Goal: Task Accomplishment & Management: Manage account settings

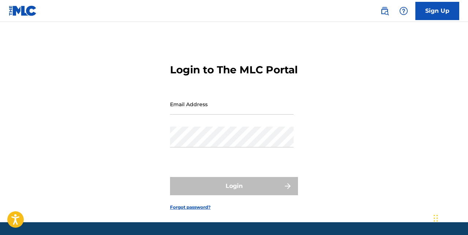
click at [194, 115] on input "Email Address" at bounding box center [232, 104] width 124 height 21
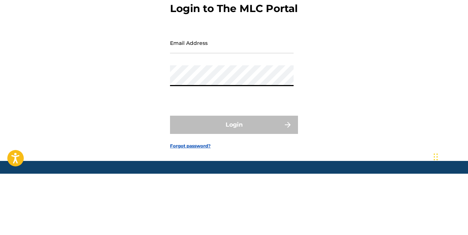
click at [213, 114] on input "Email Address" at bounding box center [232, 104] width 124 height 21
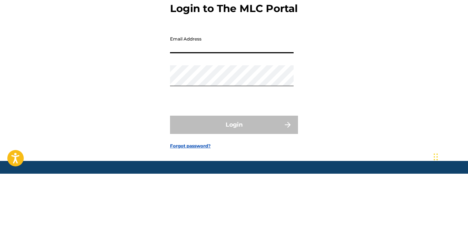
type input "[EMAIL_ADDRESS][DOMAIN_NAME]"
click at [170, 177] on button "Login" at bounding box center [234, 186] width 128 height 18
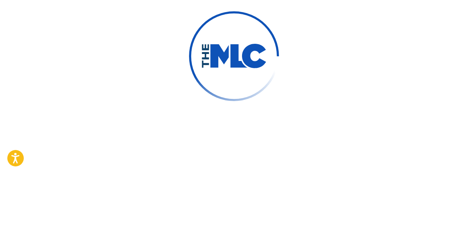
scroll to position [1, 0]
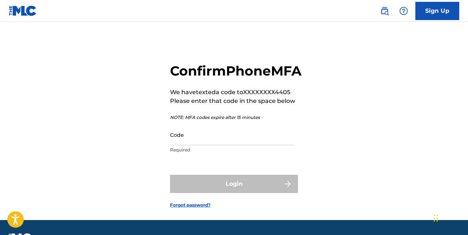
click at [24, 18] on link at bounding box center [23, 11] width 28 height 22
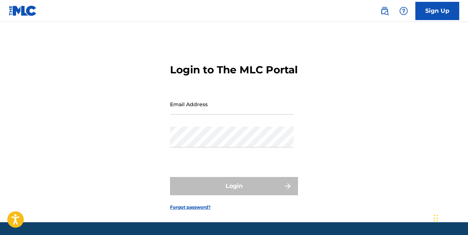
click at [189, 115] on input "Email Address" at bounding box center [232, 104] width 124 height 21
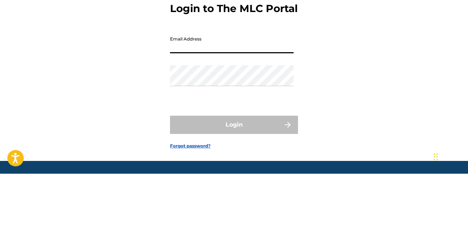
click at [183, 115] on input "Email Address" at bounding box center [232, 104] width 124 height 21
type input "[EMAIL_ADDRESS][DOMAIN_NAME]"
click at [170, 177] on button "Login" at bounding box center [234, 186] width 128 height 18
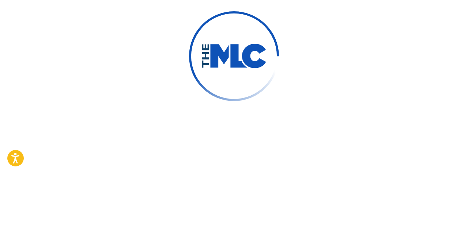
click at [164, 124] on div at bounding box center [234, 117] width 468 height 235
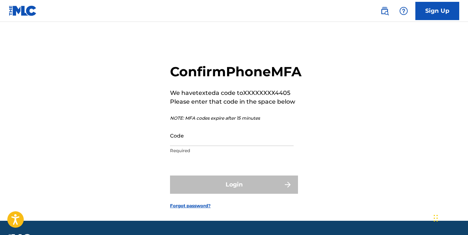
click at [206, 146] on input "Code" at bounding box center [232, 135] width 124 height 21
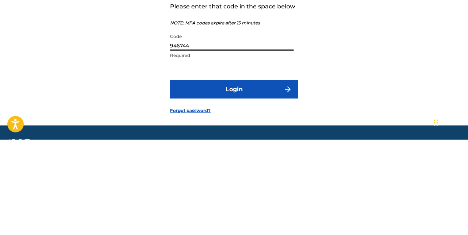
type input "946744"
click at [248, 194] on button "Login" at bounding box center [234, 185] width 128 height 18
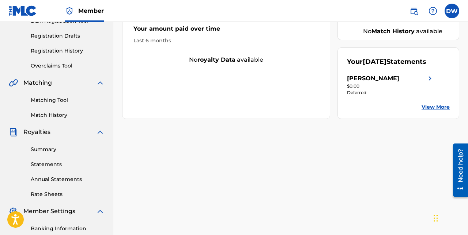
scroll to position [113, 0]
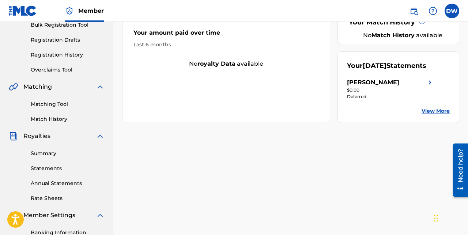
click at [437, 115] on link "View More" at bounding box center [435, 111] width 28 height 8
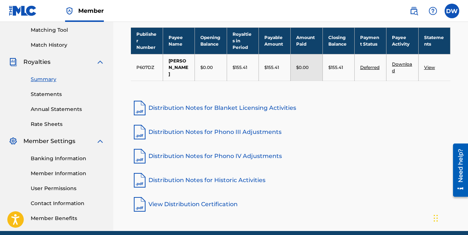
scroll to position [187, 0]
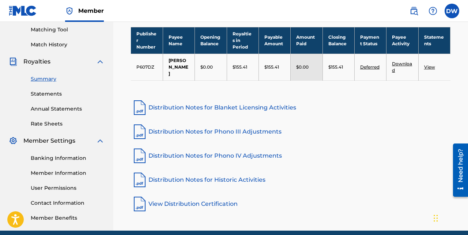
click at [41, 160] on link "Banking Information" at bounding box center [68, 159] width 74 height 8
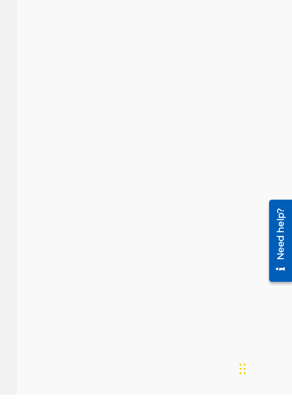
scroll to position [176, 0]
click at [284, 209] on div "Banking and Tax The Banking and Tax tab needs to be fully completed before any …" at bounding box center [202, 258] width 179 height 789
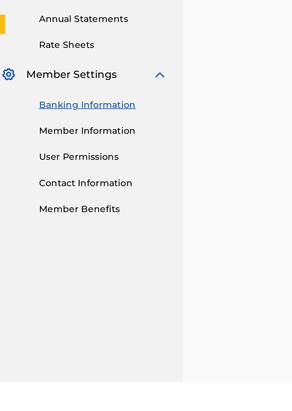
scroll to position [94, 0]
click at [54, 235] on link "Banking Information" at bounding box center [68, 252] width 74 height 8
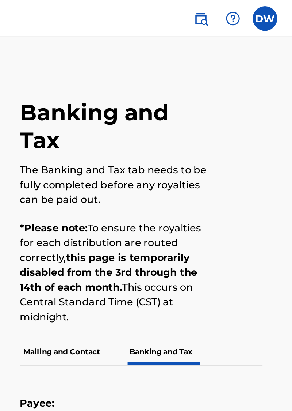
scroll to position [0, 0]
click at [216, 215] on div at bounding box center [216, 215] width 43 height 1
click at [211, 210] on p "Banking and Tax" at bounding box center [215, 208] width 42 height 15
click at [214, 212] on p "Banking and Tax" at bounding box center [215, 208] width 42 height 15
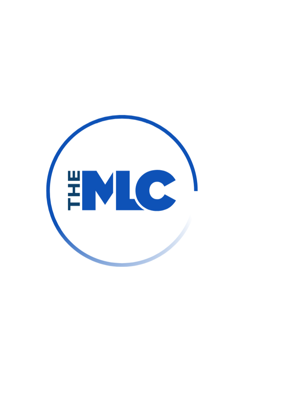
click at [137, 250] on img at bounding box center [146, 205] width 90 height 90
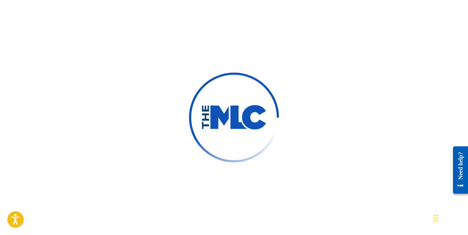
click at [205, 152] on img at bounding box center [234, 117] width 107 height 107
click at [203, 163] on div at bounding box center [234, 118] width 90 height 90
click at [84, 134] on div at bounding box center [234, 117] width 468 height 235
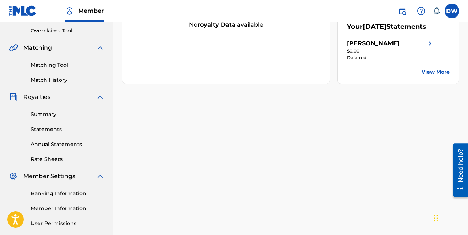
scroll to position [153, 0]
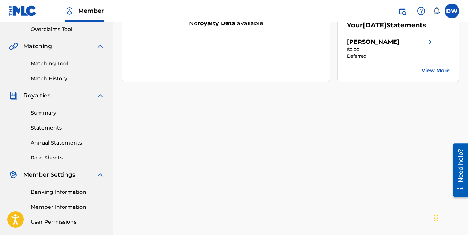
click at [39, 192] on link "Banking Information" at bounding box center [68, 193] width 74 height 8
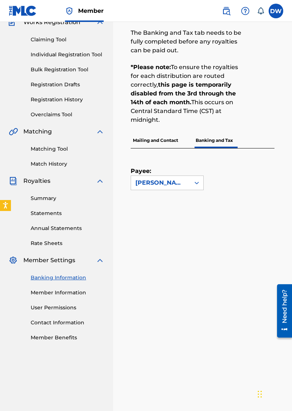
scroll to position [70, 0]
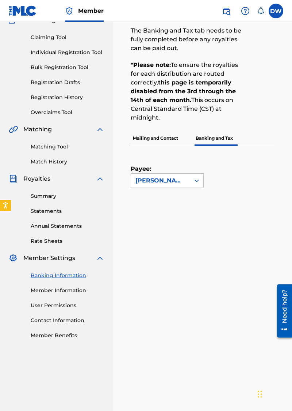
click at [149, 138] on p "Mailing and Contact" at bounding box center [156, 137] width 50 height 15
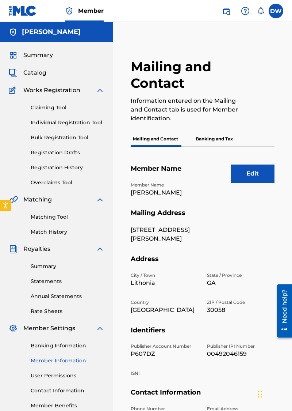
click at [172, 197] on p "[PERSON_NAME]" at bounding box center [165, 192] width 68 height 9
click at [248, 174] on button "Edit" at bounding box center [253, 173] width 44 height 18
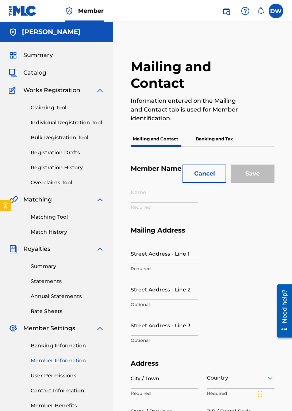
type input "[PERSON_NAME]"
type input "[STREET_ADDRESS][PERSON_NAME]"
type input "Lithonia"
type input "30058"
type input "P607DZ"
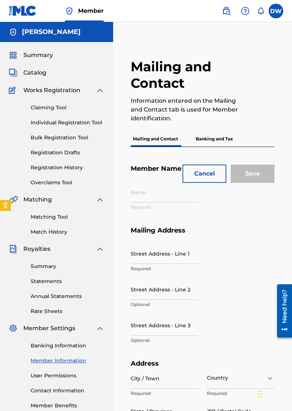
type input "00492046159"
type input "404"
type input "4384405"
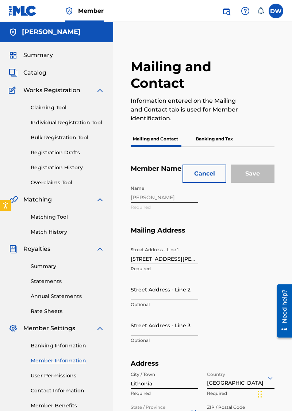
click at [197, 201] on div "Name [PERSON_NAME] Required" at bounding box center [203, 204] width 144 height 45
click at [199, 201] on div "Name [PERSON_NAME] Required" at bounding box center [203, 204] width 144 height 45
click at [206, 202] on div "Name [PERSON_NAME] Required" at bounding box center [203, 204] width 144 height 45
click at [140, 211] on div "Name [PERSON_NAME] Required" at bounding box center [203, 204] width 144 height 45
click at [192, 202] on div "Name [PERSON_NAME] Required" at bounding box center [203, 204] width 144 height 45
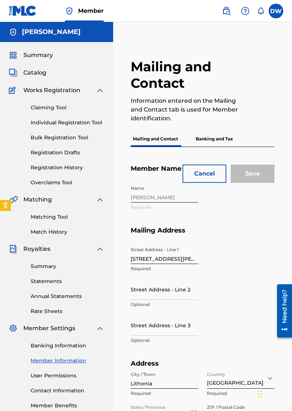
click at [211, 204] on div "Name [PERSON_NAME] Required" at bounding box center [203, 204] width 144 height 45
click at [193, 205] on div "Name [PERSON_NAME] Required" at bounding box center [203, 204] width 144 height 45
click at [195, 207] on div "Name [PERSON_NAME] Required" at bounding box center [203, 204] width 144 height 45
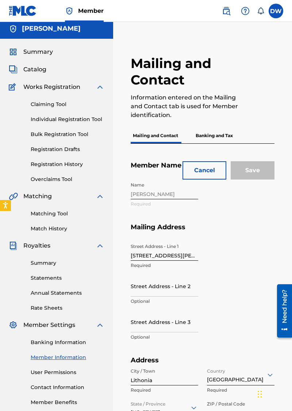
scroll to position [3, 0]
click at [134, 194] on div "Name [PERSON_NAME] Required" at bounding box center [203, 201] width 144 height 45
click at [139, 201] on div "Name [PERSON_NAME] Required" at bounding box center [203, 201] width 144 height 45
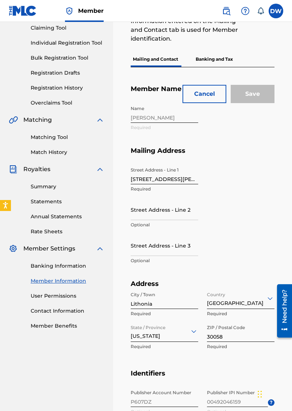
scroll to position [79, 0]
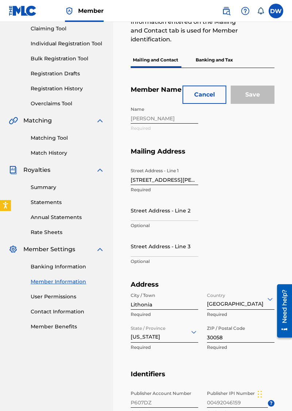
click at [172, 118] on div "Name [PERSON_NAME] Required" at bounding box center [203, 125] width 144 height 45
click at [184, 120] on div "Name [PERSON_NAME] Required" at bounding box center [203, 125] width 144 height 45
click at [187, 119] on div "Name [PERSON_NAME] Required" at bounding box center [203, 125] width 144 height 45
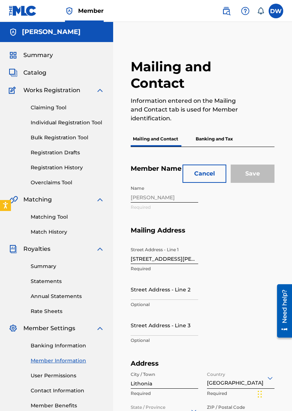
scroll to position [0, 0]
click at [142, 199] on div "Name [PERSON_NAME] Required" at bounding box center [203, 204] width 144 height 45
click at [150, 200] on div "Name [PERSON_NAME] Required" at bounding box center [203, 204] width 144 height 45
click at [143, 189] on div "Name [PERSON_NAME] Required" at bounding box center [203, 204] width 144 height 45
click at [141, 187] on div "Name [PERSON_NAME] Required" at bounding box center [203, 204] width 144 height 45
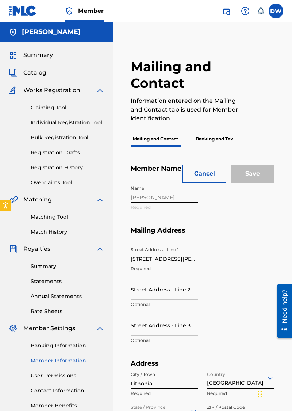
click at [92, 208] on div "Matching Tool Match History" at bounding box center [57, 220] width 96 height 32
click at [154, 198] on div "Name [PERSON_NAME] Required" at bounding box center [203, 204] width 144 height 45
click at [155, 202] on div "Name [PERSON_NAME] Required" at bounding box center [203, 204] width 144 height 45
click at [198, 176] on button "Cancel" at bounding box center [205, 173] width 44 height 18
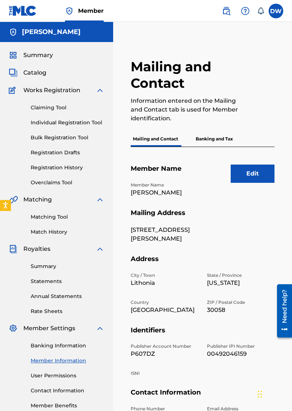
click at [255, 171] on button "Edit" at bounding box center [253, 173] width 44 height 18
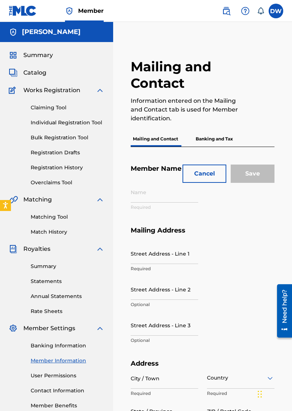
type input "[PERSON_NAME]"
type input "[STREET_ADDRESS][PERSON_NAME]"
type input "Lithonia"
type input "30058"
type input "P607DZ"
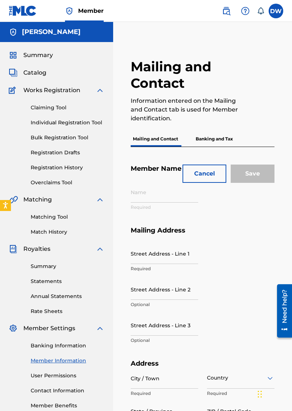
type input "00492046159"
type input "404"
type input "4384405"
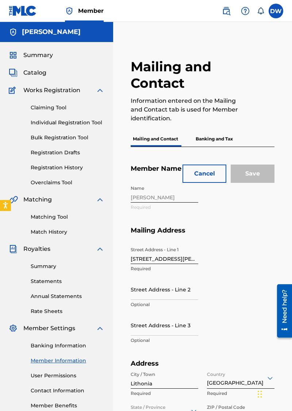
click at [167, 202] on div "Name [PERSON_NAME] Required" at bounding box center [203, 204] width 144 height 45
click at [139, 190] on div "Name [PERSON_NAME] Required" at bounding box center [203, 204] width 144 height 45
click at [141, 193] on div "Name [PERSON_NAME] Required" at bounding box center [203, 204] width 144 height 45
click at [155, 189] on div "Name [PERSON_NAME] Required" at bounding box center [203, 204] width 144 height 45
click at [158, 200] on div "Name [PERSON_NAME] Required" at bounding box center [203, 204] width 144 height 45
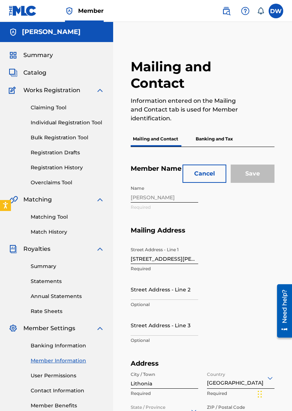
click at [153, 205] on div "Name [PERSON_NAME] Required" at bounding box center [203, 204] width 144 height 45
click at [147, 205] on div "Name [PERSON_NAME] Required" at bounding box center [203, 204] width 144 height 45
click at [149, 207] on div "Name [PERSON_NAME] Required" at bounding box center [203, 204] width 144 height 45
click at [151, 205] on div "Name [PERSON_NAME] Required" at bounding box center [203, 204] width 144 height 45
click at [140, 262] on input "[STREET_ADDRESS][PERSON_NAME]" at bounding box center [165, 253] width 68 height 21
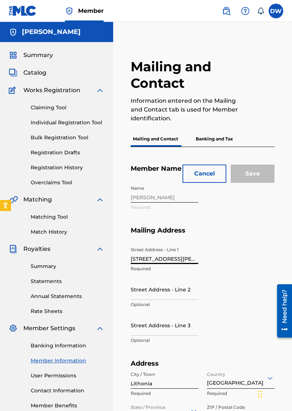
click at [134, 249] on input "[STREET_ADDRESS][PERSON_NAME]" at bounding box center [165, 253] width 68 height 21
click at [134, 201] on div "Name [PERSON_NAME] Required" at bounding box center [203, 204] width 144 height 45
click at [141, 200] on div "Name [PERSON_NAME] Required" at bounding box center [203, 204] width 144 height 45
click at [142, 196] on div "Name [PERSON_NAME] Required" at bounding box center [203, 204] width 144 height 45
click at [148, 196] on div "Name [PERSON_NAME] Required" at bounding box center [203, 204] width 144 height 45
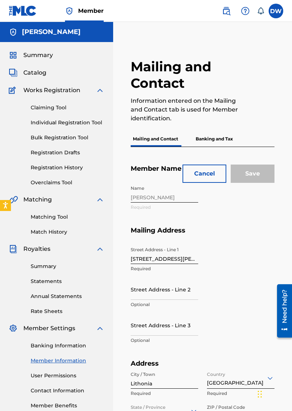
click at [145, 200] on div "Name [PERSON_NAME] Required" at bounding box center [203, 204] width 144 height 45
click at [146, 200] on div "Name [PERSON_NAME] Required" at bounding box center [203, 204] width 144 height 45
click at [157, 195] on div "Name [PERSON_NAME] Required" at bounding box center [203, 204] width 144 height 45
click at [178, 199] on div "Name [PERSON_NAME] Required" at bounding box center [203, 204] width 144 height 45
click at [185, 203] on div "Name [PERSON_NAME] Required" at bounding box center [203, 204] width 144 height 45
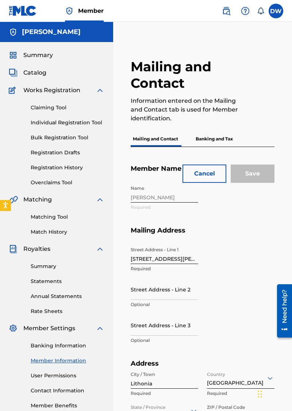
click at [185, 203] on div "Name [PERSON_NAME] Required" at bounding box center [203, 204] width 144 height 45
click at [185, 200] on div "Name [PERSON_NAME] Required" at bounding box center [203, 204] width 144 height 45
click at [172, 203] on div "Name [PERSON_NAME] Required" at bounding box center [203, 204] width 144 height 45
click at [171, 200] on div "Name [PERSON_NAME] Required" at bounding box center [203, 204] width 144 height 45
click at [187, 198] on div "Name [PERSON_NAME] Required" at bounding box center [203, 204] width 144 height 45
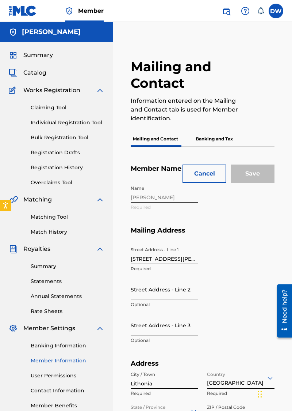
click at [137, 213] on div "Name [PERSON_NAME] Required" at bounding box center [203, 204] width 144 height 45
click at [132, 213] on div "Name [PERSON_NAME] Required" at bounding box center [203, 204] width 144 height 45
click at [130, 205] on div "Mailing and Contact Information entered on the Mailing and Contact tab is used …" at bounding box center [203, 355] width 162 height 594
click at [136, 206] on div "Name [PERSON_NAME] Required" at bounding box center [203, 204] width 144 height 45
click at [138, 210] on div "Name [PERSON_NAME] Required" at bounding box center [203, 204] width 144 height 45
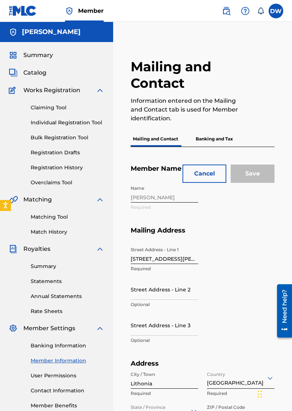
click at [137, 211] on div "Name [PERSON_NAME] Required" at bounding box center [203, 204] width 144 height 45
click at [129, 185] on div "Mailing and Contact Information entered on the Mailing and Contact tab is used …" at bounding box center [203, 355] width 162 height 594
click at [132, 189] on div "Name [PERSON_NAME] Required" at bounding box center [203, 204] width 144 height 45
click at [141, 194] on div "Name [PERSON_NAME] Required" at bounding box center [203, 204] width 144 height 45
click at [144, 201] on div "Name [PERSON_NAME] Required" at bounding box center [203, 204] width 144 height 45
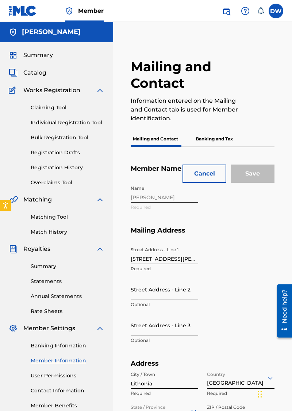
click at [140, 198] on div "Name [PERSON_NAME] Required" at bounding box center [203, 204] width 144 height 45
click at [147, 200] on div "Name [PERSON_NAME] Required" at bounding box center [203, 204] width 144 height 45
click at [152, 200] on div "Name [PERSON_NAME] Required" at bounding box center [203, 204] width 144 height 45
click at [150, 201] on div "Name [PERSON_NAME] Required" at bounding box center [203, 204] width 144 height 45
click at [276, 12] on label at bounding box center [276, 11] width 15 height 15
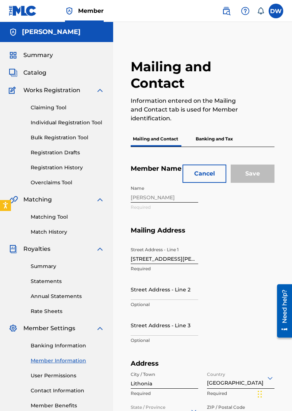
click at [276, 11] on input "DW [PERSON_NAME] [EMAIL_ADDRESS][DOMAIN_NAME] Notification Preferences Profile …" at bounding box center [276, 11] width 0 height 0
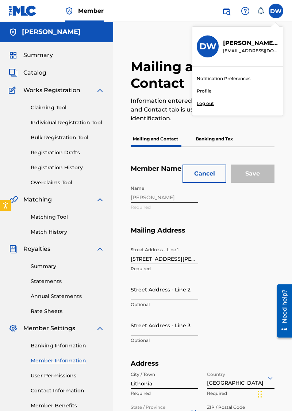
click at [200, 90] on div "Member DW DW [PERSON_NAME] [EMAIL_ADDRESS][DOMAIN_NAME] Notification Preference…" at bounding box center [146, 334] width 292 height 669
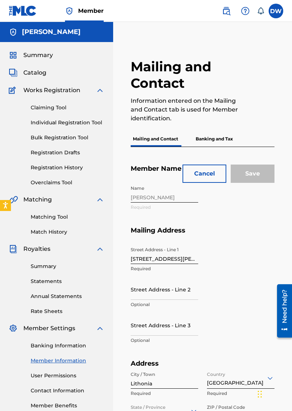
click at [152, 196] on div "Name [PERSON_NAME] Required" at bounding box center [203, 204] width 144 height 45
click at [151, 198] on div "Name [PERSON_NAME] Required" at bounding box center [203, 204] width 144 height 45
click at [145, 194] on div "Name [PERSON_NAME] Required" at bounding box center [203, 204] width 144 height 45
click at [141, 196] on div "Name [PERSON_NAME] Required" at bounding box center [203, 204] width 144 height 45
click at [140, 189] on div "Name [PERSON_NAME] Required" at bounding box center [203, 204] width 144 height 45
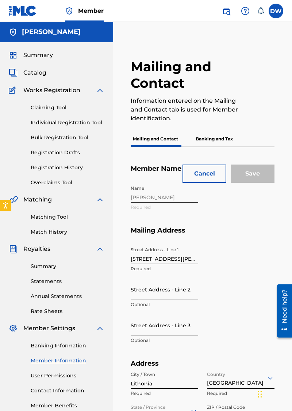
click at [273, 10] on label at bounding box center [276, 11] width 15 height 15
click at [276, 11] on input "DW [PERSON_NAME] [EMAIL_ADDRESS][DOMAIN_NAME] Notification Preferences Profile …" at bounding box center [276, 11] width 0 height 0
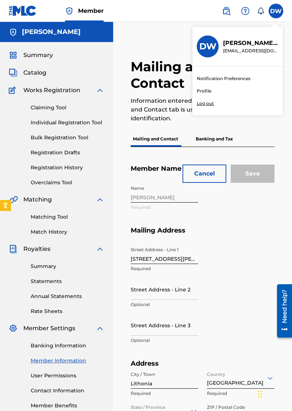
click at [133, 201] on div "Name [PERSON_NAME] Required" at bounding box center [203, 204] width 144 height 45
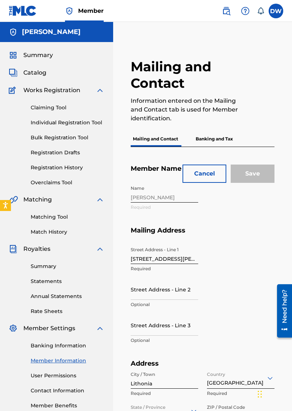
click at [136, 197] on div "Name [PERSON_NAME] Required" at bounding box center [203, 204] width 144 height 45
click at [145, 201] on div "Name [PERSON_NAME] Required" at bounding box center [203, 204] width 144 height 45
click at [150, 202] on div "Name [PERSON_NAME] Required" at bounding box center [203, 204] width 144 height 45
click at [147, 204] on div "Name [PERSON_NAME] Required" at bounding box center [203, 204] width 144 height 45
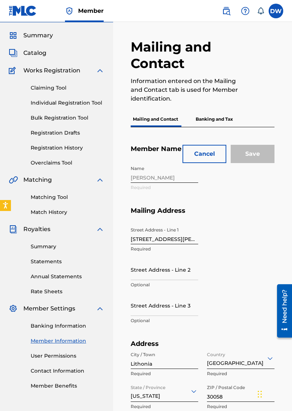
scroll to position [20, 0]
click at [183, 180] on div "Name [PERSON_NAME] Required" at bounding box center [203, 184] width 144 height 45
click at [193, 182] on div "Name [PERSON_NAME] Required" at bounding box center [203, 184] width 144 height 45
click at [191, 187] on div "Name [PERSON_NAME] Required" at bounding box center [203, 184] width 144 height 45
click at [196, 185] on div "Name [PERSON_NAME] Required" at bounding box center [203, 184] width 144 height 45
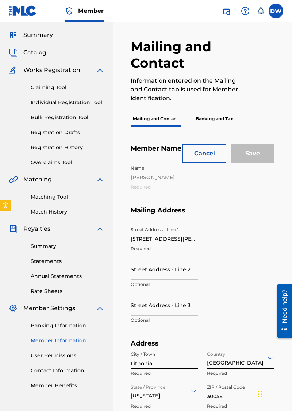
click at [194, 183] on div "Name [PERSON_NAME] Required" at bounding box center [203, 184] width 144 height 45
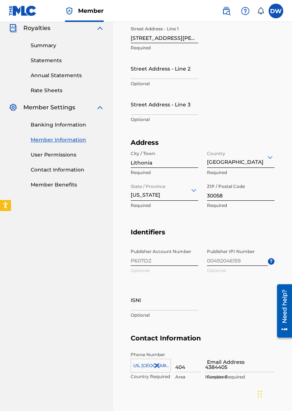
scroll to position [227, 0]
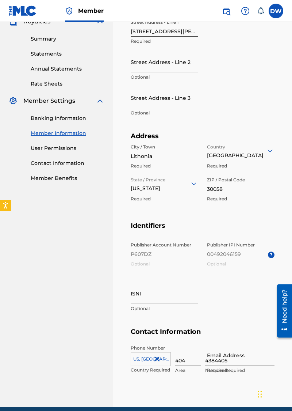
click at [151, 301] on input "ISNI" at bounding box center [165, 293] width 68 height 21
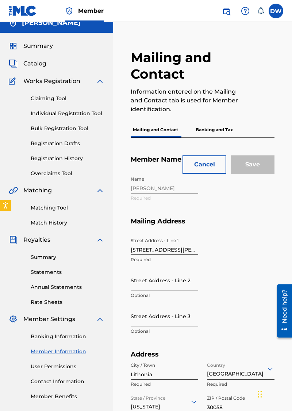
scroll to position [0, 0]
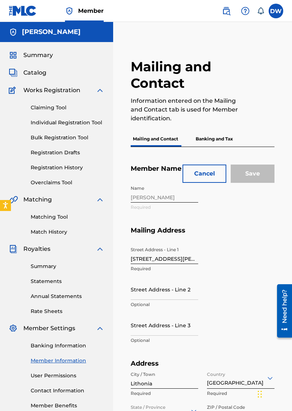
click at [172, 202] on div "Name [PERSON_NAME] Required" at bounding box center [203, 204] width 144 height 45
click at [170, 200] on div "Name [PERSON_NAME] Required" at bounding box center [203, 204] width 144 height 45
click at [162, 202] on div "Name [PERSON_NAME] Required" at bounding box center [203, 204] width 144 height 45
click at [163, 202] on div "Name [PERSON_NAME] Required" at bounding box center [203, 204] width 144 height 45
click at [156, 208] on div "Name [PERSON_NAME] Required" at bounding box center [203, 204] width 144 height 45
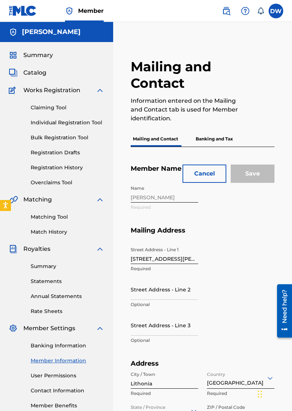
click at [148, 208] on div "Name [PERSON_NAME] Required" at bounding box center [203, 204] width 144 height 45
click at [147, 210] on div "Name [PERSON_NAME] Required" at bounding box center [203, 204] width 144 height 45
click at [200, 174] on button "Cancel" at bounding box center [205, 173] width 44 height 18
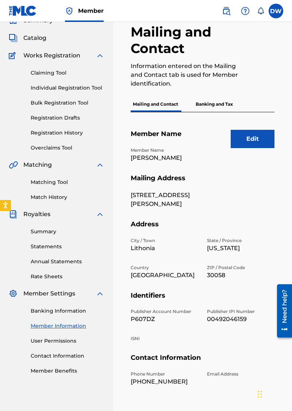
scroll to position [35, 0]
click at [155, 162] on p "[PERSON_NAME]" at bounding box center [165, 157] width 68 height 9
click at [162, 154] on p "[PERSON_NAME]" at bounding box center [165, 157] width 68 height 9
click at [156, 162] on p "[PERSON_NAME]" at bounding box center [165, 157] width 68 height 9
click at [154, 162] on p "[PERSON_NAME]" at bounding box center [165, 157] width 68 height 9
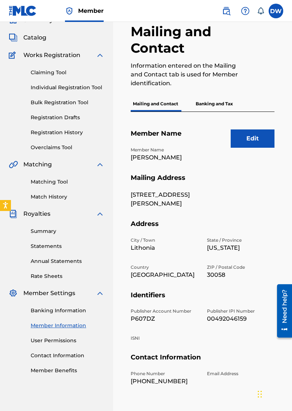
click at [225, 102] on p "Banking and Tax" at bounding box center [215, 103] width 42 height 15
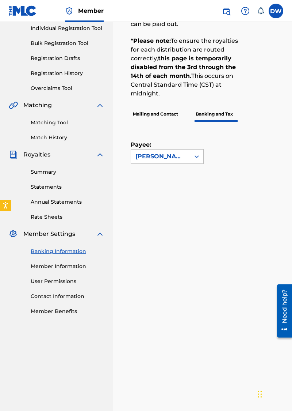
scroll to position [95, 0]
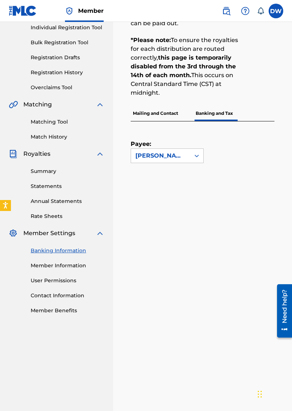
click at [47, 267] on link "Member Information" at bounding box center [68, 266] width 74 height 8
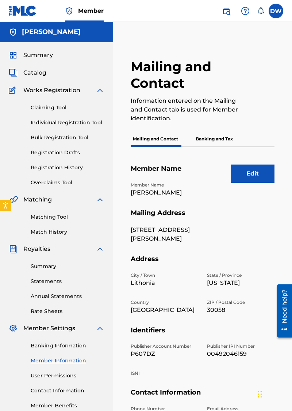
click at [214, 132] on p "Banking and Tax" at bounding box center [215, 138] width 42 height 15
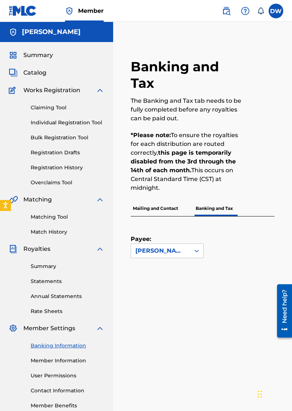
click at [35, 71] on span "Catalog" at bounding box center [34, 72] width 23 height 9
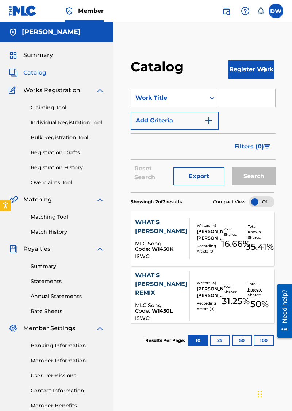
click at [256, 178] on div "Search" at bounding box center [252, 173] width 48 height 26
click at [257, 178] on div "Search" at bounding box center [252, 173] width 48 height 26
click at [259, 177] on div "Search" at bounding box center [252, 173] width 48 height 26
click at [257, 179] on div "Search" at bounding box center [252, 173] width 48 height 26
click at [255, 174] on div "Search" at bounding box center [252, 173] width 48 height 26
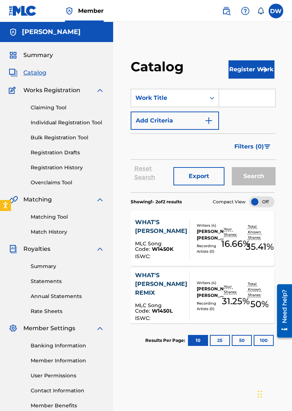
click at [251, 177] on div "Search" at bounding box center [252, 173] width 48 height 26
click at [250, 179] on div "Search" at bounding box center [252, 173] width 48 height 26
click at [241, 100] on input "Search Form" at bounding box center [247, 98] width 56 height 18
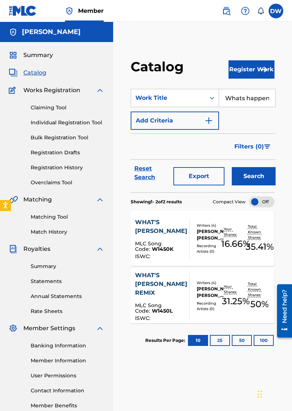
scroll to position [0, 11]
type input "Whats happening"
click at [246, 178] on button "Search" at bounding box center [254, 176] width 44 height 18
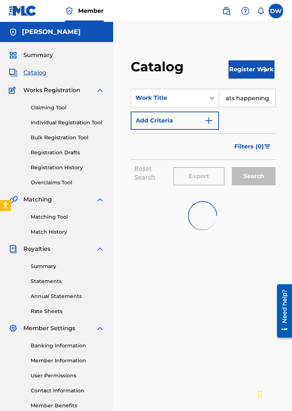
scroll to position [0, 0]
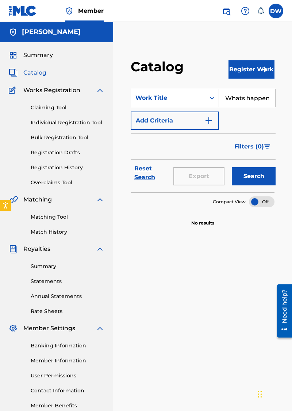
click at [258, 175] on button "Search" at bounding box center [254, 176] width 44 height 18
click at [213, 118] on button "Add Criteria" at bounding box center [175, 120] width 88 height 18
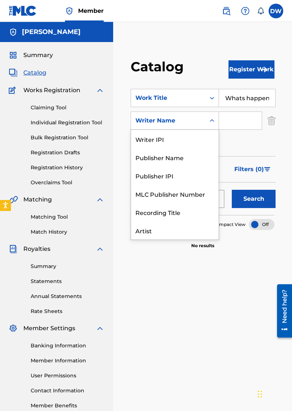
scroll to position [37, 0]
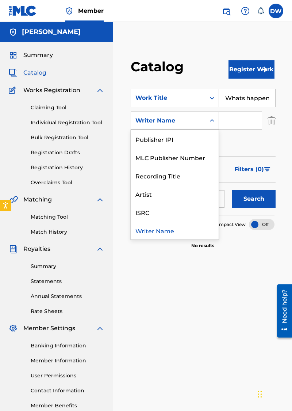
click at [166, 176] on div "Recording Title" at bounding box center [175, 175] width 88 height 18
click at [151, 197] on div "Artist" at bounding box center [175, 194] width 88 height 18
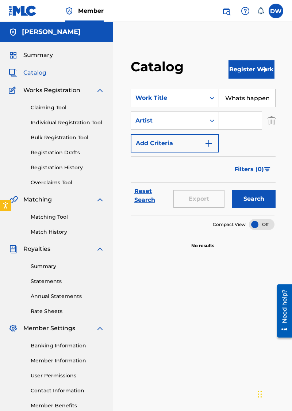
click at [240, 120] on input "Search Form" at bounding box center [240, 121] width 43 height 18
type input "Young nudy"
click at [255, 196] on button "Search" at bounding box center [254, 199] width 44 height 18
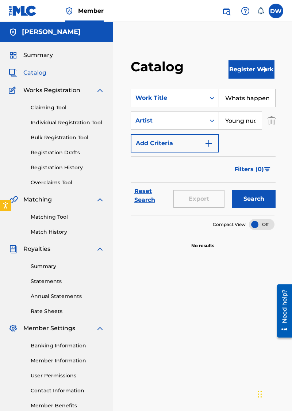
click at [258, 199] on button "Search" at bounding box center [254, 199] width 44 height 18
click at [205, 143] on img "Search Form" at bounding box center [209, 143] width 9 height 9
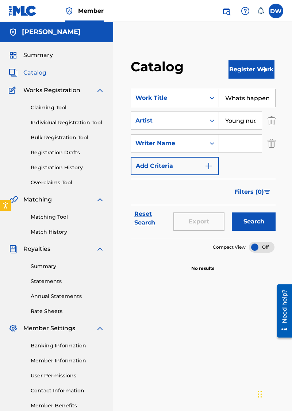
click at [229, 140] on input "Search Form" at bounding box center [240, 143] width 43 height 18
type input "[PERSON_NAME]"
click at [250, 224] on button "Search" at bounding box center [254, 221] width 44 height 18
click at [251, 224] on button "Search" at bounding box center [254, 221] width 44 height 18
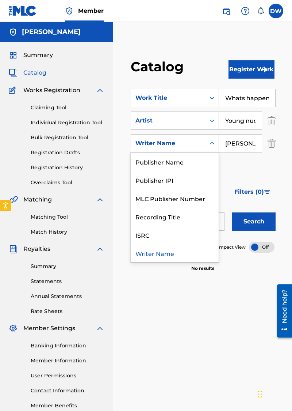
scroll to position [2, 0]
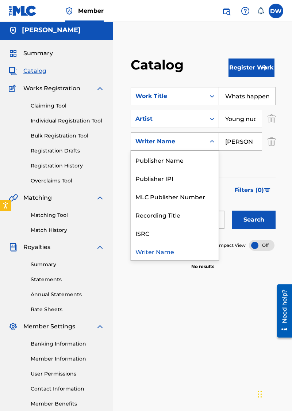
click at [164, 314] on div "Catalog Register Work SearchWithCriteria384800df-5ddb-4289-ac4a-23580f8f84f0 Wo…" at bounding box center [202, 227] width 179 height 378
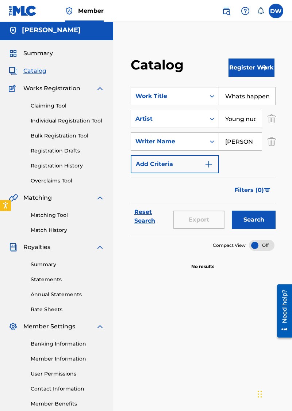
click at [144, 213] on link "Reset Search" at bounding box center [150, 216] width 39 height 25
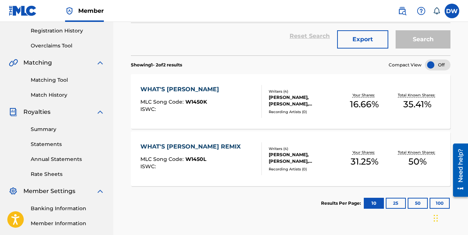
scroll to position [137, 0]
click at [292, 209] on div "Results Per Page: 10 25 50 100" at bounding box center [385, 203] width 129 height 34
click at [292, 205] on button "25" at bounding box center [396, 203] width 20 height 11
click at [292, 202] on button "50" at bounding box center [417, 203] width 20 height 11
click at [292, 200] on button "100" at bounding box center [439, 203] width 20 height 11
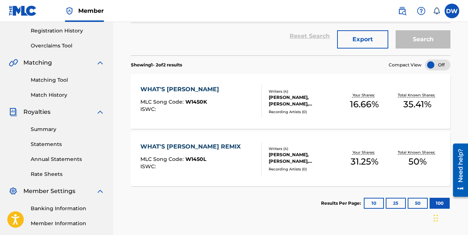
click at [292, 43] on div "Search" at bounding box center [421, 36] width 58 height 26
click at [292, 34] on div "Search" at bounding box center [421, 36] width 58 height 26
click at [292, 41] on div "Search" at bounding box center [421, 36] width 58 height 26
click at [292, 36] on div "Search" at bounding box center [421, 36] width 58 height 26
click at [292, 37] on button "Export" at bounding box center [362, 39] width 51 height 18
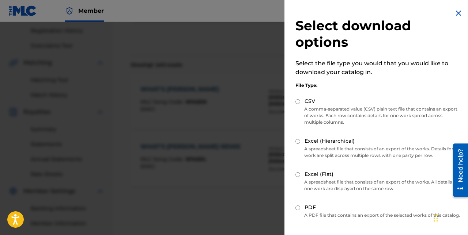
click at [292, 15] on img at bounding box center [458, 13] width 9 height 9
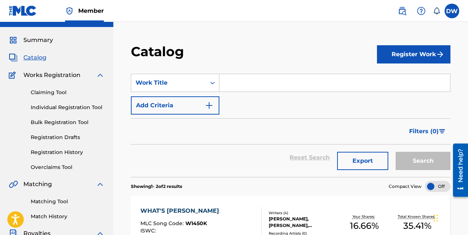
scroll to position [15, 0]
click at [100, 75] on img at bounding box center [100, 75] width 9 height 9
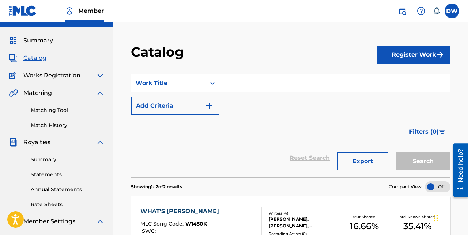
click at [41, 93] on span "Matching" at bounding box center [37, 93] width 29 height 9
click at [41, 95] on span "Matching" at bounding box center [37, 93] width 29 height 9
click at [45, 94] on span "Matching" at bounding box center [37, 93] width 29 height 9
click at [44, 93] on span "Matching" at bounding box center [37, 93] width 29 height 9
click at [47, 112] on link "Matching Tool" at bounding box center [68, 111] width 74 height 8
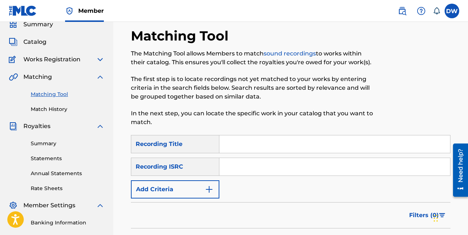
scroll to position [34, 0]
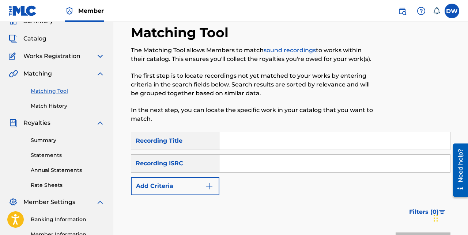
click at [238, 132] on input "Search Form" at bounding box center [334, 141] width 231 height 18
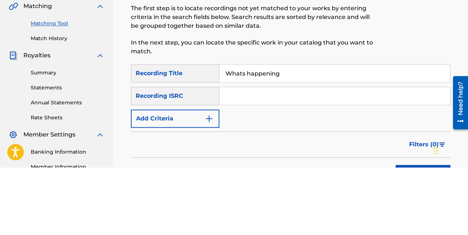
type input "Whats happening"
click at [247, 164] on input "Search Form" at bounding box center [334, 164] width 231 height 18
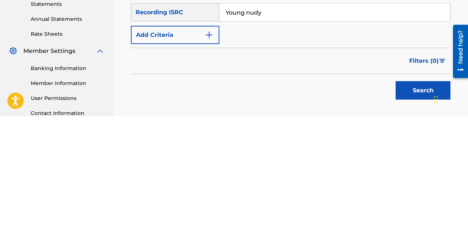
click at [292, 208] on button "Search" at bounding box center [422, 209] width 55 height 18
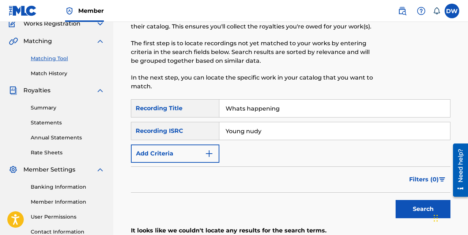
click at [209, 132] on div "Recording ISRC" at bounding box center [175, 131] width 88 height 18
click at [187, 134] on div "Recording ISRC" at bounding box center [175, 131] width 88 height 18
click at [194, 137] on div "Recording ISRC" at bounding box center [175, 131] width 88 height 18
click at [209, 162] on button "Add Criteria" at bounding box center [175, 154] width 88 height 18
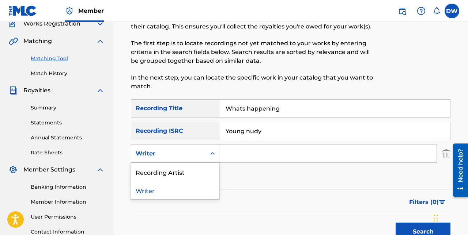
click at [154, 172] on div "Recording Artist" at bounding box center [175, 172] width 88 height 18
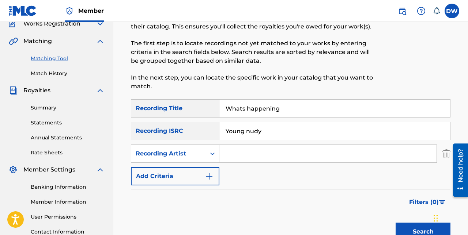
click at [273, 132] on input "Young nudy" at bounding box center [334, 131] width 231 height 18
type input "Y"
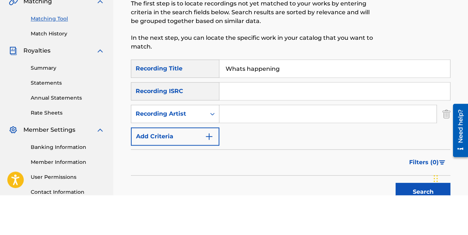
click at [242, 156] on input "Search Form" at bounding box center [327, 154] width 217 height 18
click at [240, 156] on input "Search Form" at bounding box center [327, 154] width 217 height 18
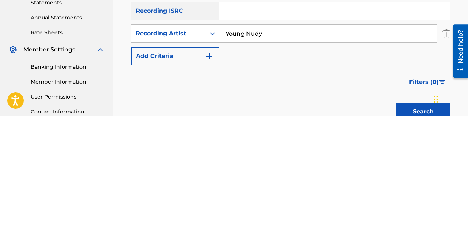
scroll to position [69, 0]
type input "Young Nudy"
click at [292, 229] on button "Search" at bounding box center [422, 230] width 55 height 18
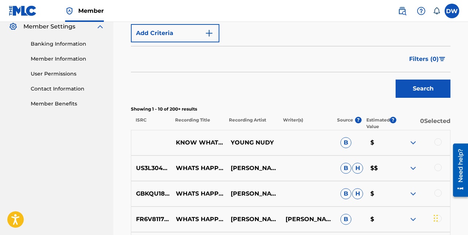
scroll to position [210, 0]
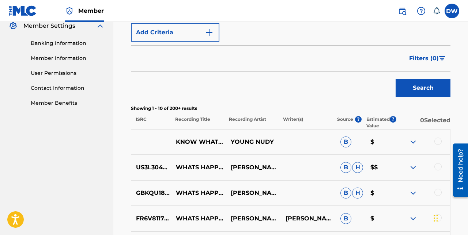
click at [292, 140] on img at bounding box center [413, 142] width 9 height 9
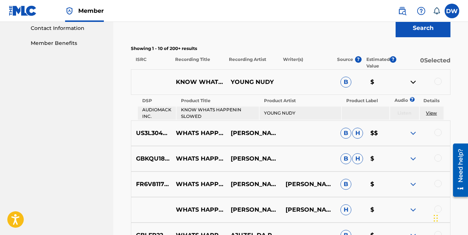
scroll to position [270, 0]
click at [292, 114] on p "Listen" at bounding box center [404, 113] width 29 height 7
click at [292, 113] on p "Listen" at bounding box center [404, 113] width 29 height 7
click at [292, 114] on p "Listen" at bounding box center [404, 113] width 29 height 7
click at [292, 111] on p "Listen" at bounding box center [404, 113] width 29 height 7
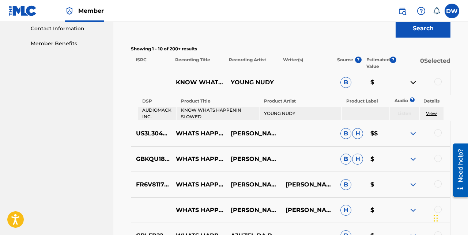
click at [292, 110] on p "Listen" at bounding box center [404, 113] width 29 height 7
click at [292, 113] on link "View" at bounding box center [431, 113] width 11 height 5
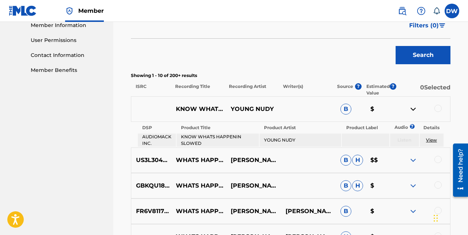
scroll to position [242, 0]
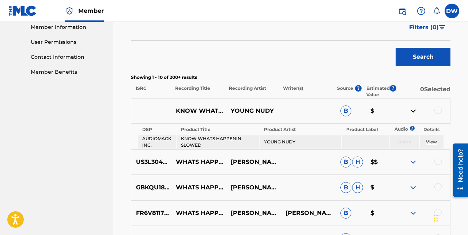
click at [292, 115] on img at bounding box center [413, 111] width 9 height 9
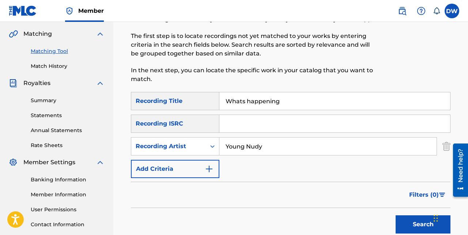
scroll to position [77, 0]
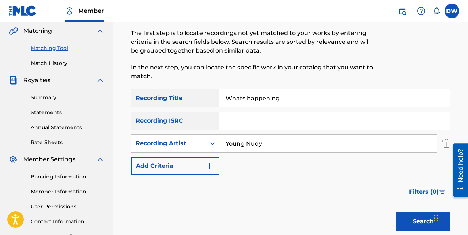
click at [197, 171] on button "Add Criteria" at bounding box center [175, 166] width 88 height 18
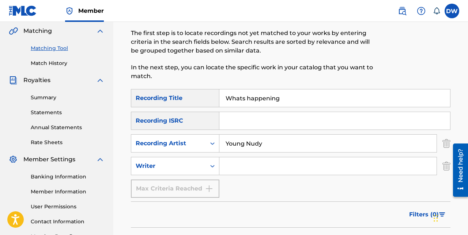
click at [243, 165] on input "Search Form" at bounding box center [327, 167] width 217 height 18
click at [206, 118] on div "Recording ISRC" at bounding box center [175, 121] width 88 height 18
click at [200, 119] on div "Recording ISRC" at bounding box center [175, 121] width 88 height 18
click at [201, 128] on div "Recording ISRC" at bounding box center [175, 121] width 88 height 18
click at [208, 189] on div "Max Criteria Reached" at bounding box center [175, 189] width 88 height 18
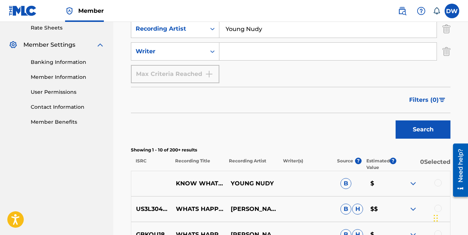
scroll to position [192, 0]
click at [292, 182] on span "B" at bounding box center [345, 183] width 11 height 11
click at [292, 181] on p "$" at bounding box center [380, 183] width 30 height 9
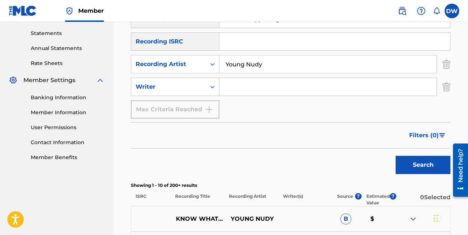
scroll to position [156, 0]
click at [292, 164] on button "Search" at bounding box center [422, 165] width 55 height 18
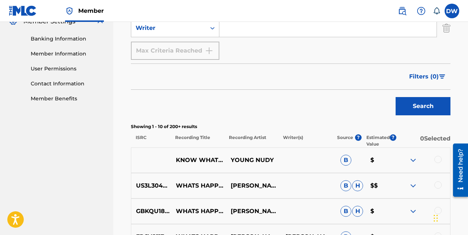
scroll to position [215, 0]
click at [186, 213] on p "WHATS HAPPENING" at bounding box center [198, 211] width 55 height 9
click at [195, 238] on p "WHATS HAPPENING" at bounding box center [198, 236] width 55 height 9
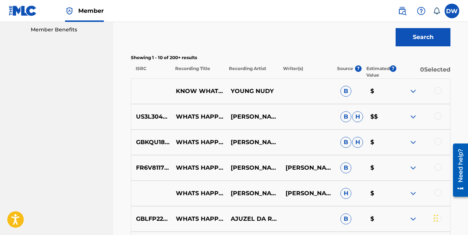
scroll to position [297, 0]
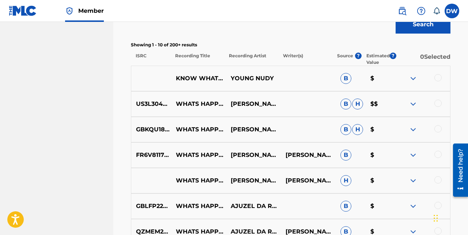
click at [182, 182] on p "WHATS HAPPENING" at bounding box center [198, 181] width 55 height 9
click at [179, 207] on p "WHATS HAPPENING" at bounding box center [198, 206] width 55 height 9
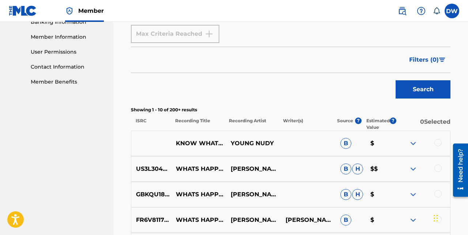
scroll to position [224, 0]
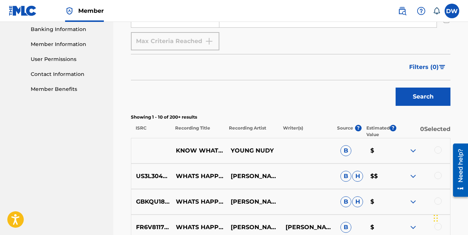
click at [185, 151] on p "KNOW WHATS HAPPENIN SLOWED" at bounding box center [198, 151] width 55 height 9
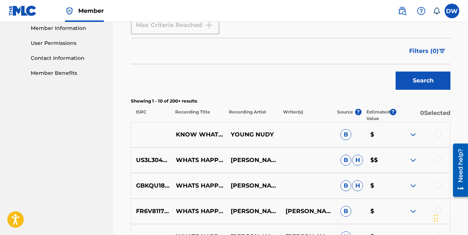
scroll to position [241, 0]
click at [204, 137] on p "KNOW WHATS HAPPENIN SLOWED" at bounding box center [198, 134] width 55 height 9
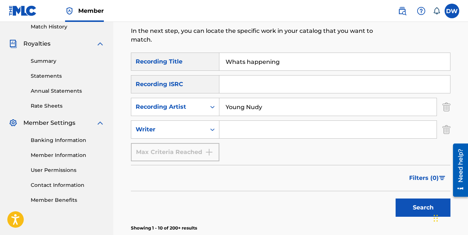
scroll to position [113, 0]
click at [292, 64] on input "Whats happening" at bounding box center [334, 62] width 231 height 18
type input "Whats"
click at [242, 59] on input "Search Form" at bounding box center [334, 62] width 231 height 18
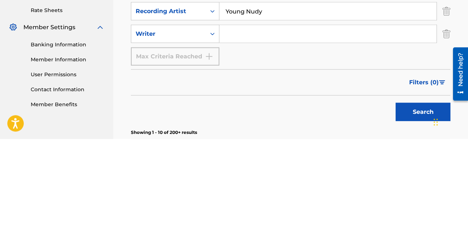
type input "Whats happenin"
click at [292, 210] on button "Search" at bounding box center [422, 208] width 55 height 18
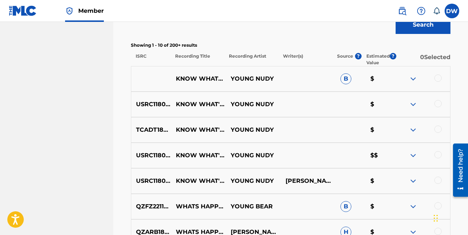
scroll to position [300, 0]
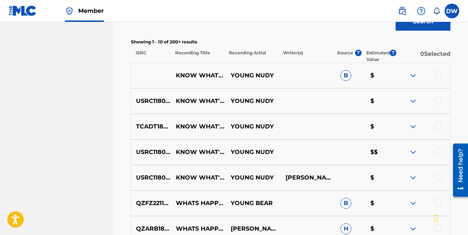
click at [207, 100] on p "KNOW WHAT'S HAPPENIN" at bounding box center [198, 101] width 55 height 9
click at [189, 78] on p "KNOW WHATS HAPPENIN SLOWED" at bounding box center [198, 75] width 55 height 9
click at [245, 72] on p "YOUNG NUDY" at bounding box center [253, 75] width 55 height 9
click at [252, 77] on p "YOUNG NUDY" at bounding box center [253, 75] width 55 height 9
click at [291, 53] on p "Writer(s)" at bounding box center [305, 56] width 54 height 13
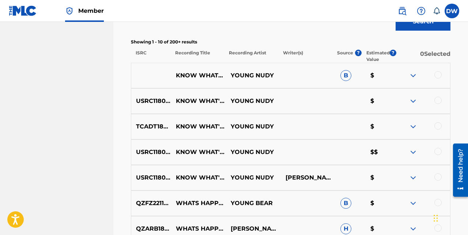
click at [292, 70] on div "KNOW WHATS HAPPENIN SLOWED YOUNG NUDY B $" at bounding box center [290, 76] width 319 height 26
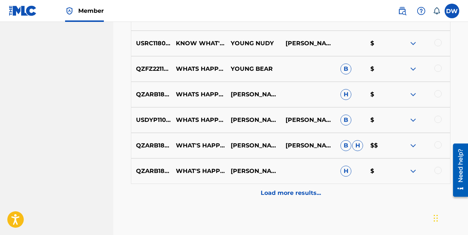
scroll to position [442, 0]
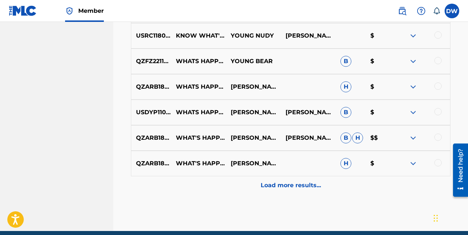
click at [274, 187] on p "Load more results..." at bounding box center [291, 185] width 60 height 9
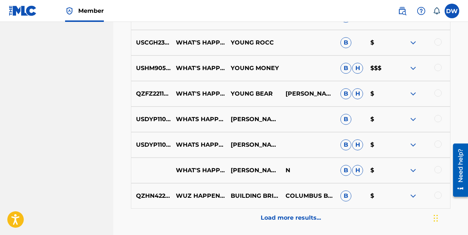
scroll to position [698, 0]
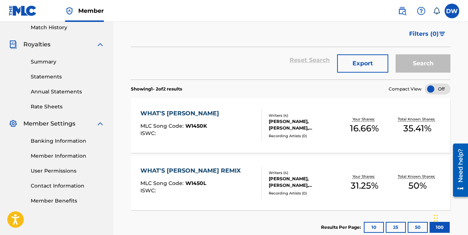
scroll to position [117, 0]
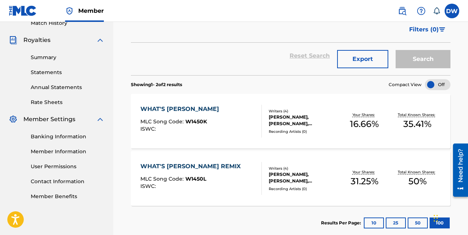
click at [34, 40] on span "Royalties" at bounding box center [36, 40] width 27 height 9
click at [33, 40] on span "Royalties" at bounding box center [36, 40] width 27 height 9
click at [37, 44] on span "Royalties" at bounding box center [36, 40] width 27 height 9
click at [30, 46] on div "Summary Statements Annual Statements Rate Sheets" at bounding box center [57, 76] width 96 height 62
click at [32, 43] on span "Royalties" at bounding box center [36, 40] width 27 height 9
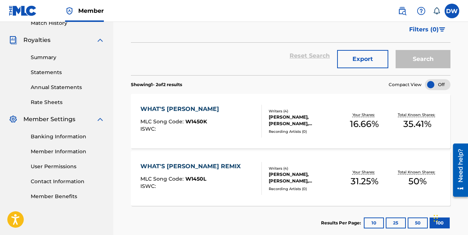
click at [102, 39] on img at bounding box center [100, 40] width 9 height 9
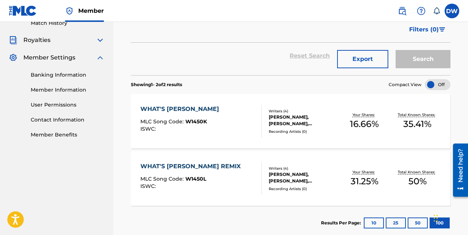
click at [37, 44] on span "Royalties" at bounding box center [36, 40] width 27 height 9
click at [34, 42] on span "Royalties" at bounding box center [36, 40] width 27 height 9
click at [33, 42] on span "Royalties" at bounding box center [36, 40] width 27 height 9
click at [102, 60] on img at bounding box center [100, 57] width 9 height 9
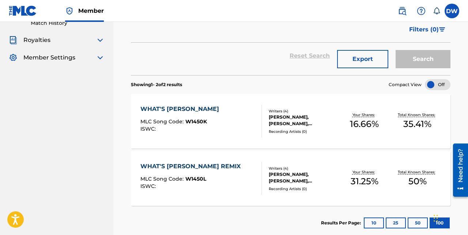
click at [98, 55] on img at bounding box center [100, 57] width 9 height 9
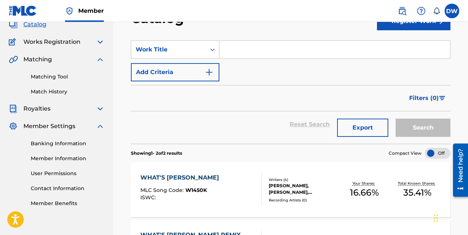
scroll to position [51, 0]
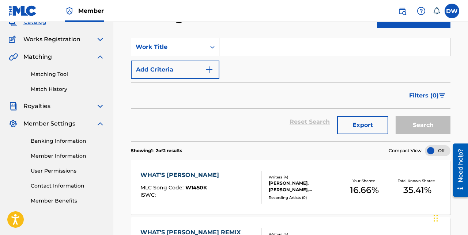
click at [96, 103] on img at bounding box center [100, 106] width 9 height 9
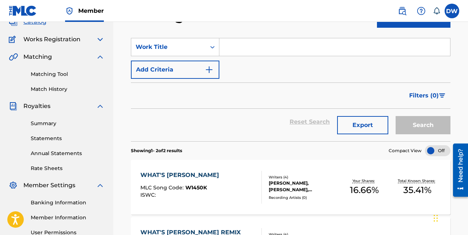
click at [37, 141] on link "Statements" at bounding box center [68, 139] width 74 height 8
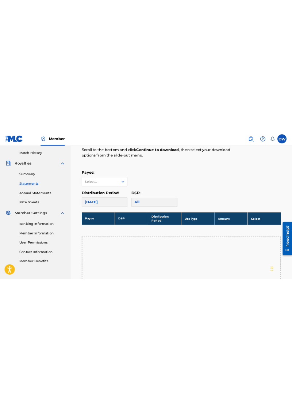
scroll to position [107, 0]
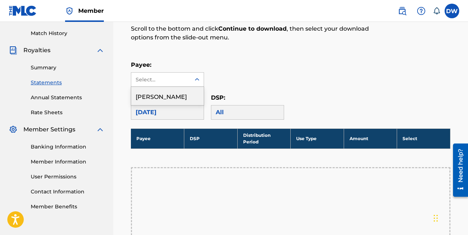
click at [142, 98] on div "[PERSON_NAME]" at bounding box center [167, 96] width 72 height 18
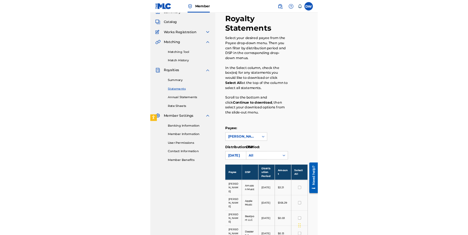
scroll to position [0, 0]
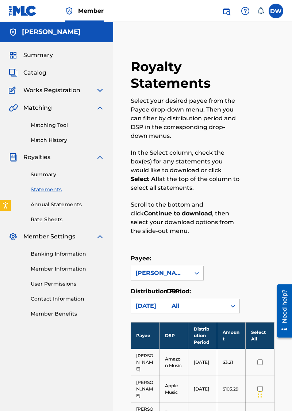
click at [41, 203] on link "Annual Statements" at bounding box center [68, 205] width 74 height 8
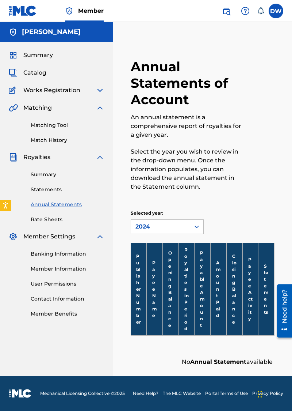
click at [42, 221] on link "Rate Sheets" at bounding box center [68, 220] width 74 height 8
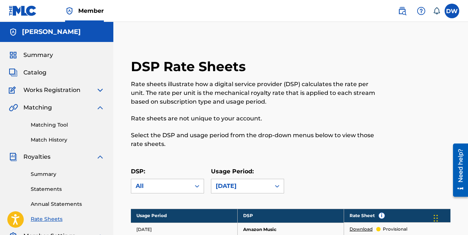
click at [50, 109] on span "Matching" at bounding box center [37, 107] width 29 height 9
click at [99, 109] on img at bounding box center [100, 107] width 9 height 9
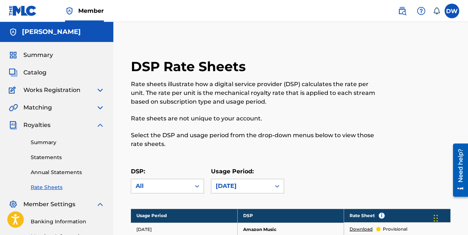
click at [43, 126] on span "Royalties" at bounding box center [36, 125] width 27 height 9
click at [42, 140] on link "Summary" at bounding box center [68, 143] width 74 height 8
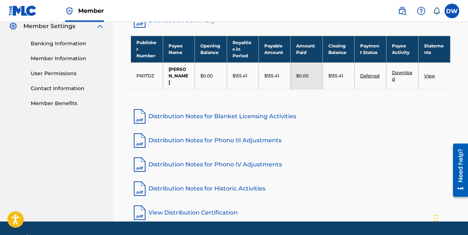
scroll to position [181, 0]
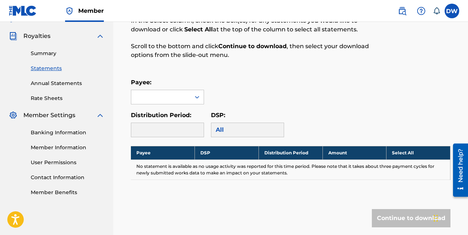
scroll to position [90, 0]
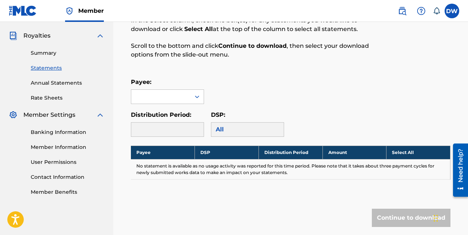
click at [56, 135] on link "Banking Information" at bounding box center [68, 133] width 74 height 8
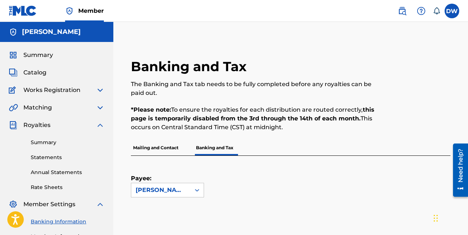
click at [292, 7] on label at bounding box center [451, 11] width 15 height 15
click at [292, 11] on input "DW [PERSON_NAME] [EMAIL_ADDRESS][DOMAIN_NAME] Notification Preferences Profile …" at bounding box center [452, 11] width 0 height 0
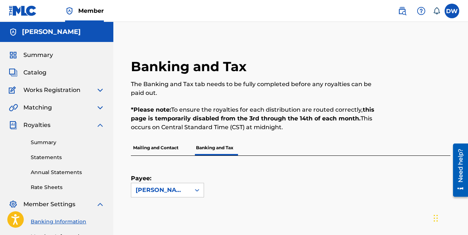
click at [292, 10] on label at bounding box center [451, 11] width 15 height 15
click at [292, 11] on input "DW [PERSON_NAME] [EMAIL_ADDRESS][DOMAIN_NAME] Notification Preferences Profile …" at bounding box center [452, 11] width 0 height 0
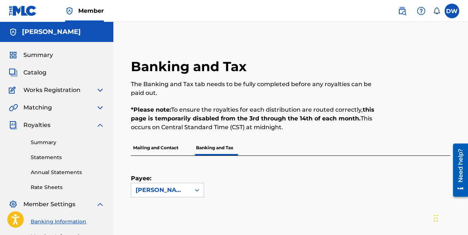
click at [292, 16] on label at bounding box center [451, 11] width 15 height 15
click at [292, 11] on input "DW [PERSON_NAME] [EMAIL_ADDRESS][DOMAIN_NAME] Notification Preferences Profile …" at bounding box center [452, 11] width 0 height 0
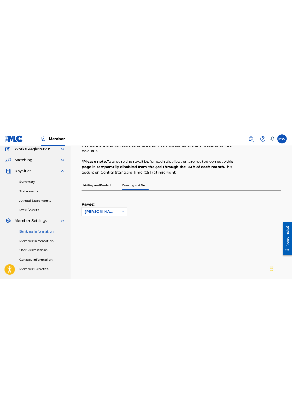
scroll to position [62, 0]
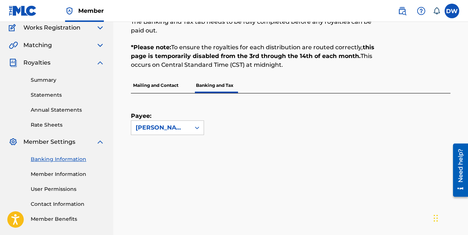
click at [292, 11] on label at bounding box center [451, 11] width 15 height 15
click at [292, 11] on input "DW [PERSON_NAME] [EMAIL_ADDRESS][DOMAIN_NAME] Notification Preferences Profile …" at bounding box center [452, 11] width 0 height 0
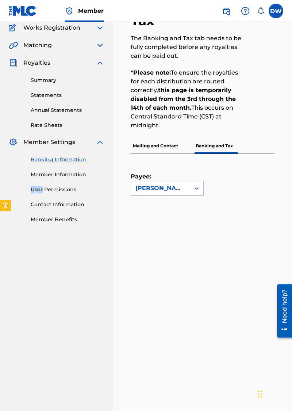
click at [67, 293] on nav "[PERSON_NAME] Summary Catalog Works Registration Claiming Tool Individual Regis…" at bounding box center [56, 375] width 113 height 832
click at [274, 8] on label at bounding box center [276, 11] width 15 height 15
click at [276, 11] on input "DW [PERSON_NAME] [EMAIL_ADDRESS][DOMAIN_NAME] Notification Preferences Profile …" at bounding box center [276, 11] width 0 height 0
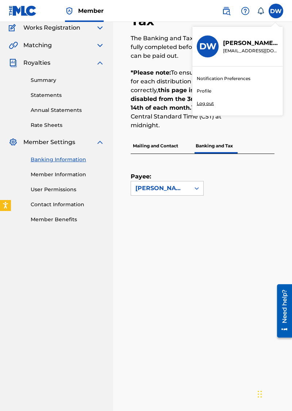
click at [212, 105] on div "Member DW DW [PERSON_NAME] [EMAIL_ADDRESS][DOMAIN_NAME] Notification Preference…" at bounding box center [146, 382] width 292 height 889
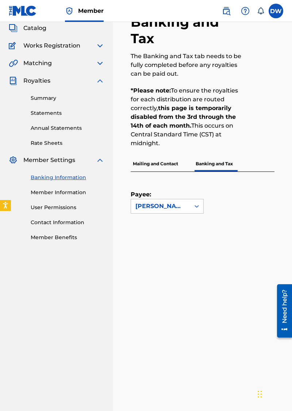
scroll to position [0, 0]
